Goal: Information Seeking & Learning: Learn about a topic

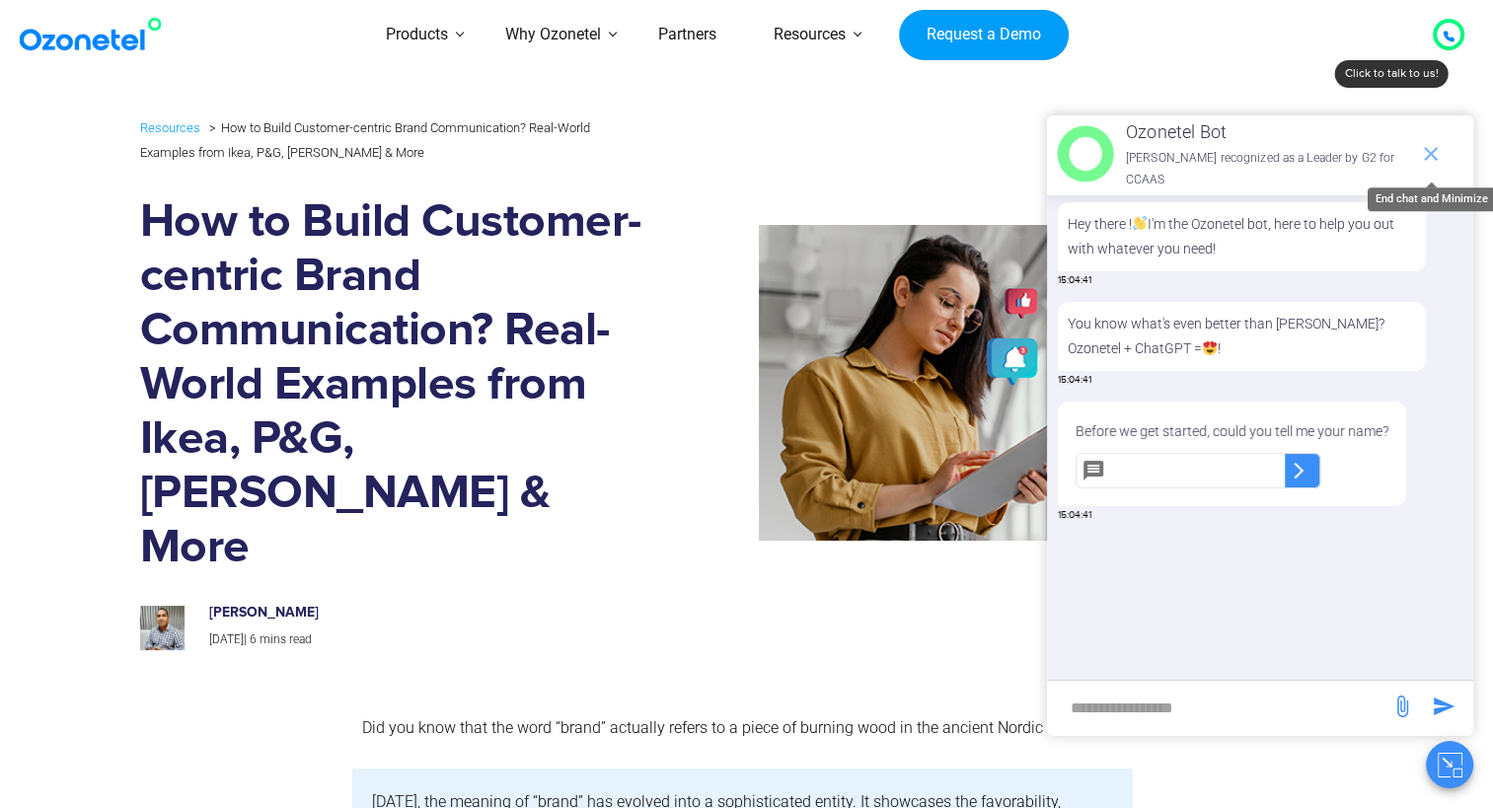
click at [1433, 148] on icon "end chat or minimize" at bounding box center [1431, 154] width 14 height 14
